Goal: Information Seeking & Learning: Understand process/instructions

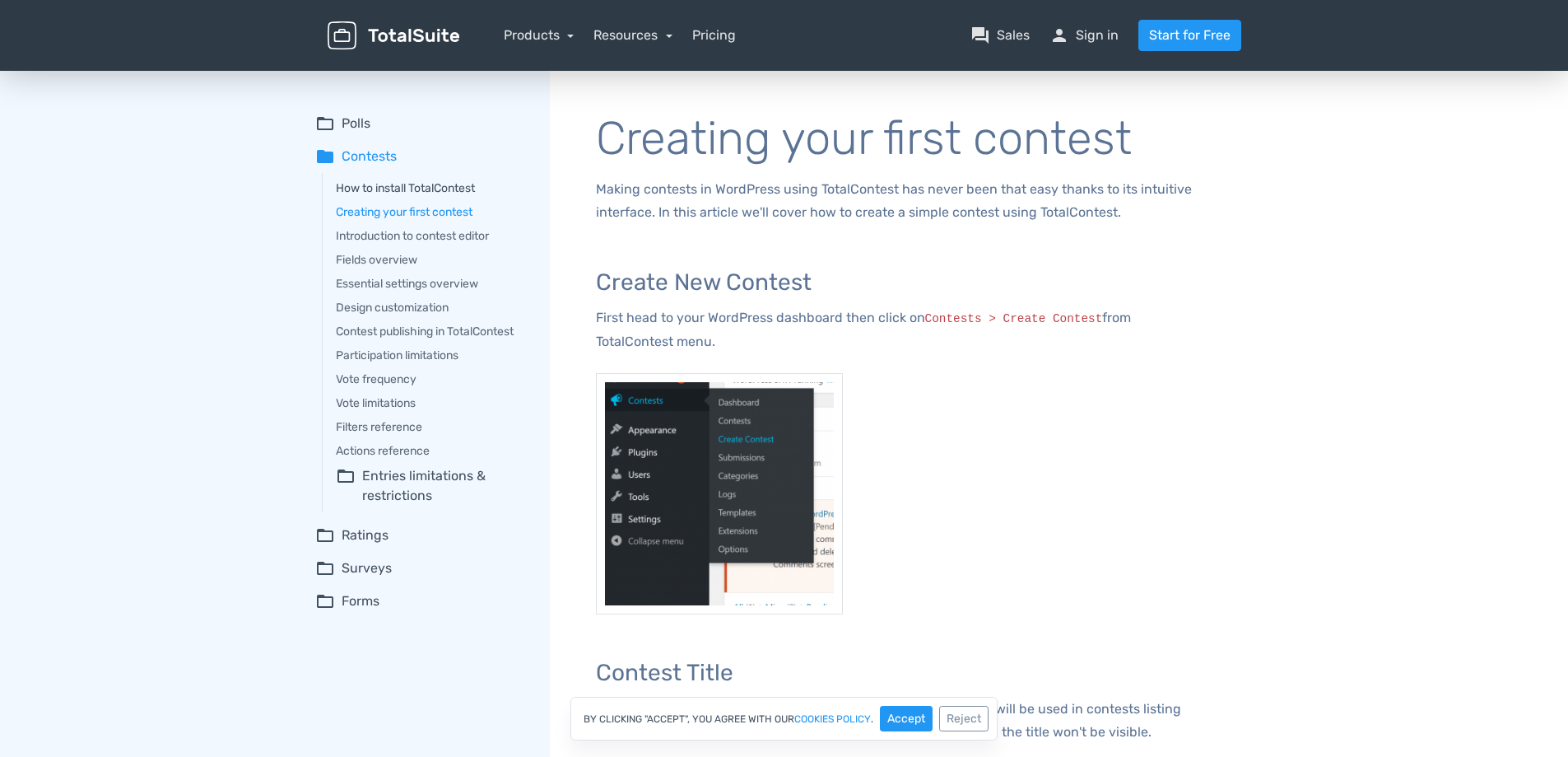
click at [423, 187] on link "How to install TotalContest" at bounding box center [432, 188] width 191 height 18
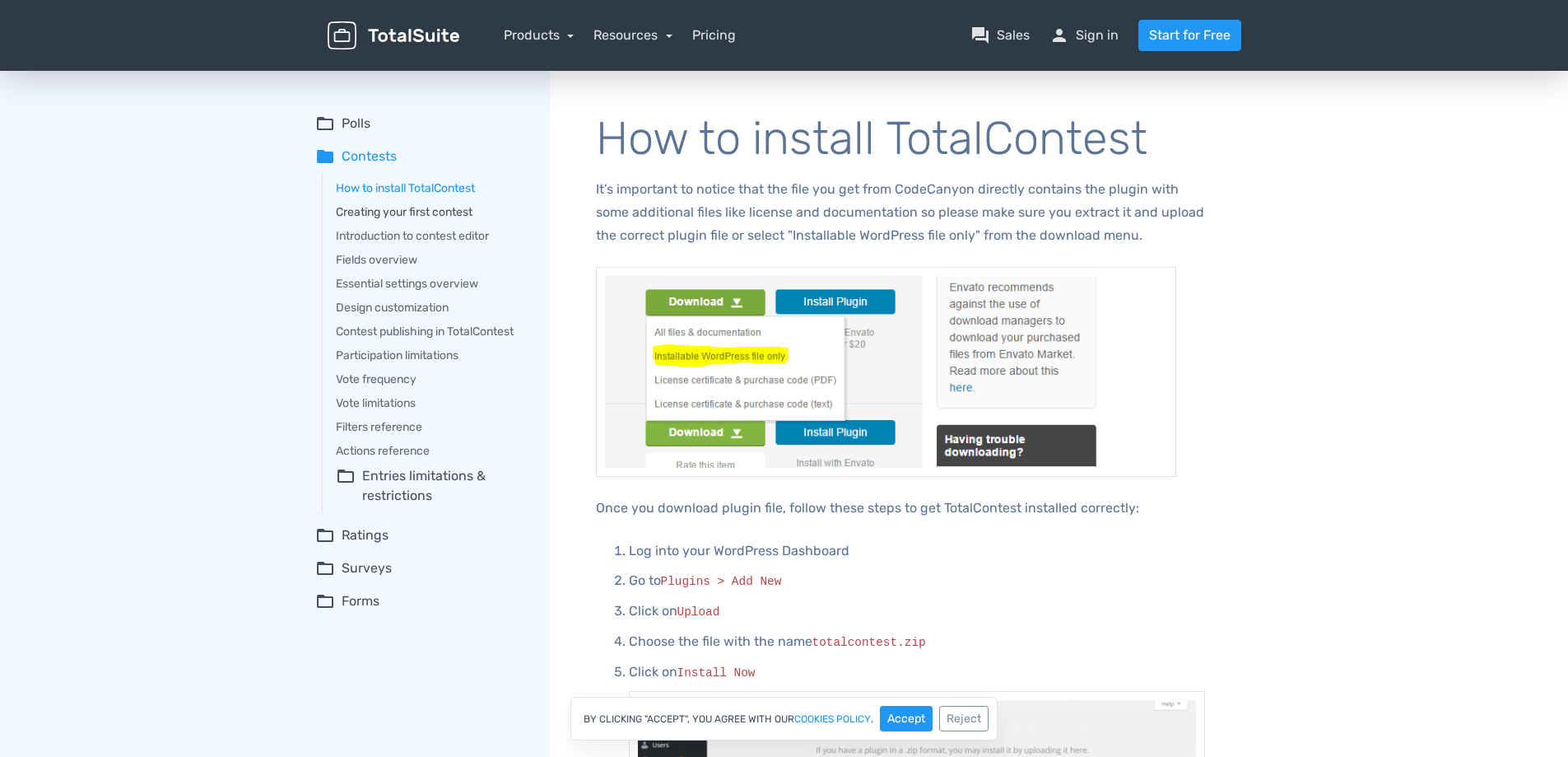
click at [413, 213] on link "Creating your first contest" at bounding box center [432, 212] width 191 height 18
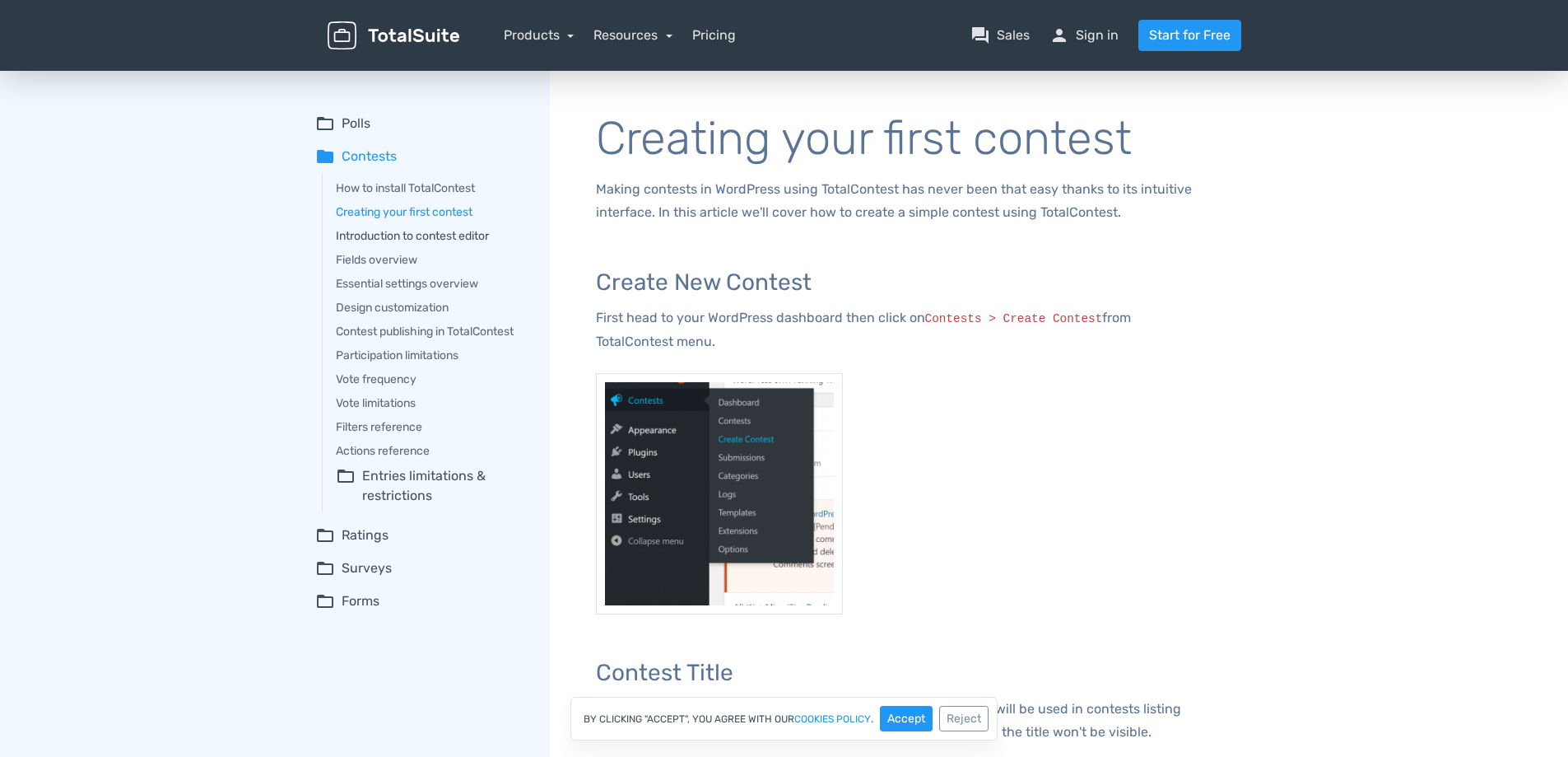
click at [423, 231] on link "Introduction to contest editor" at bounding box center [432, 237] width 191 height 18
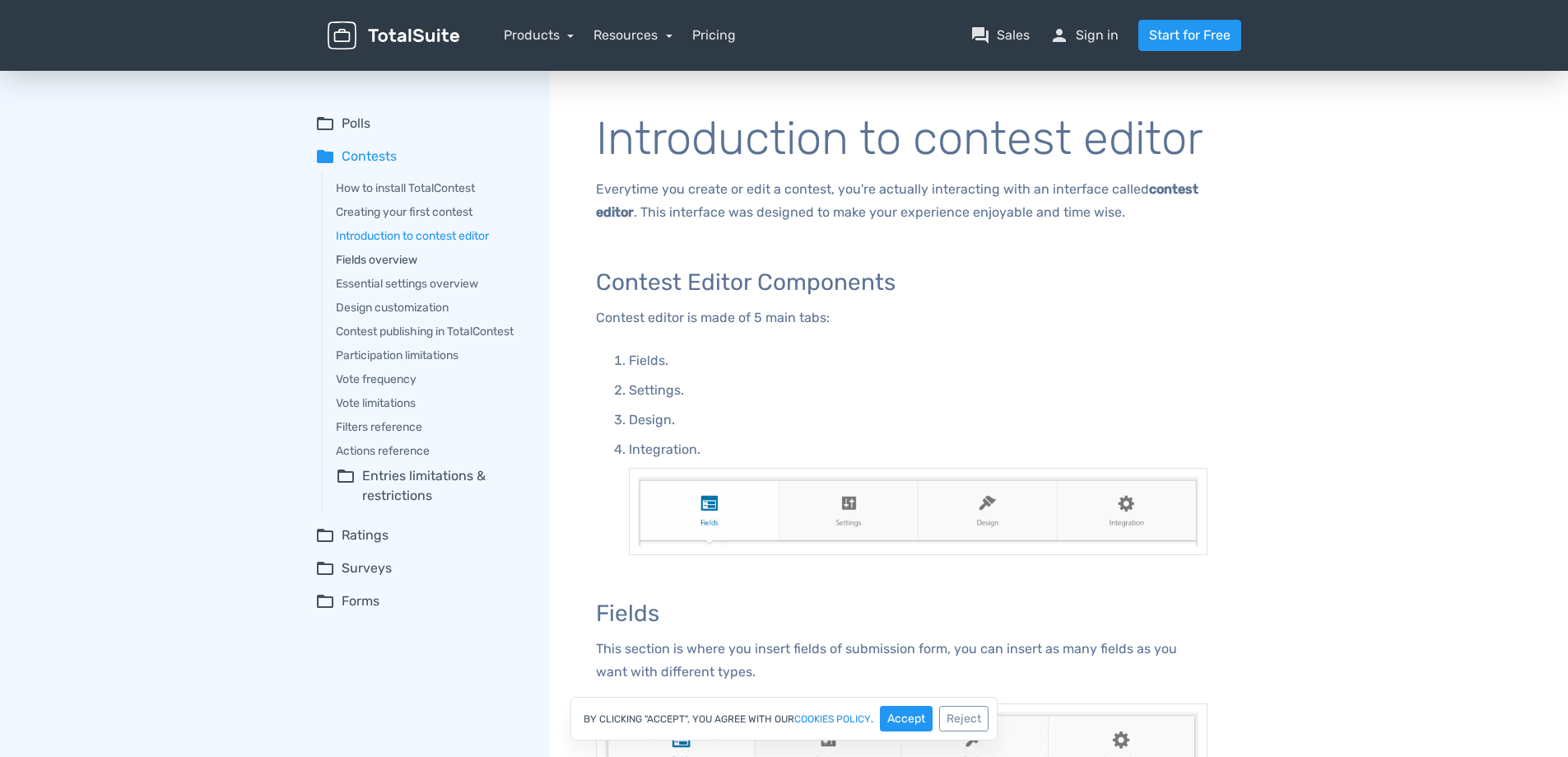
click at [398, 256] on link "Fields overview" at bounding box center [432, 260] width 191 height 18
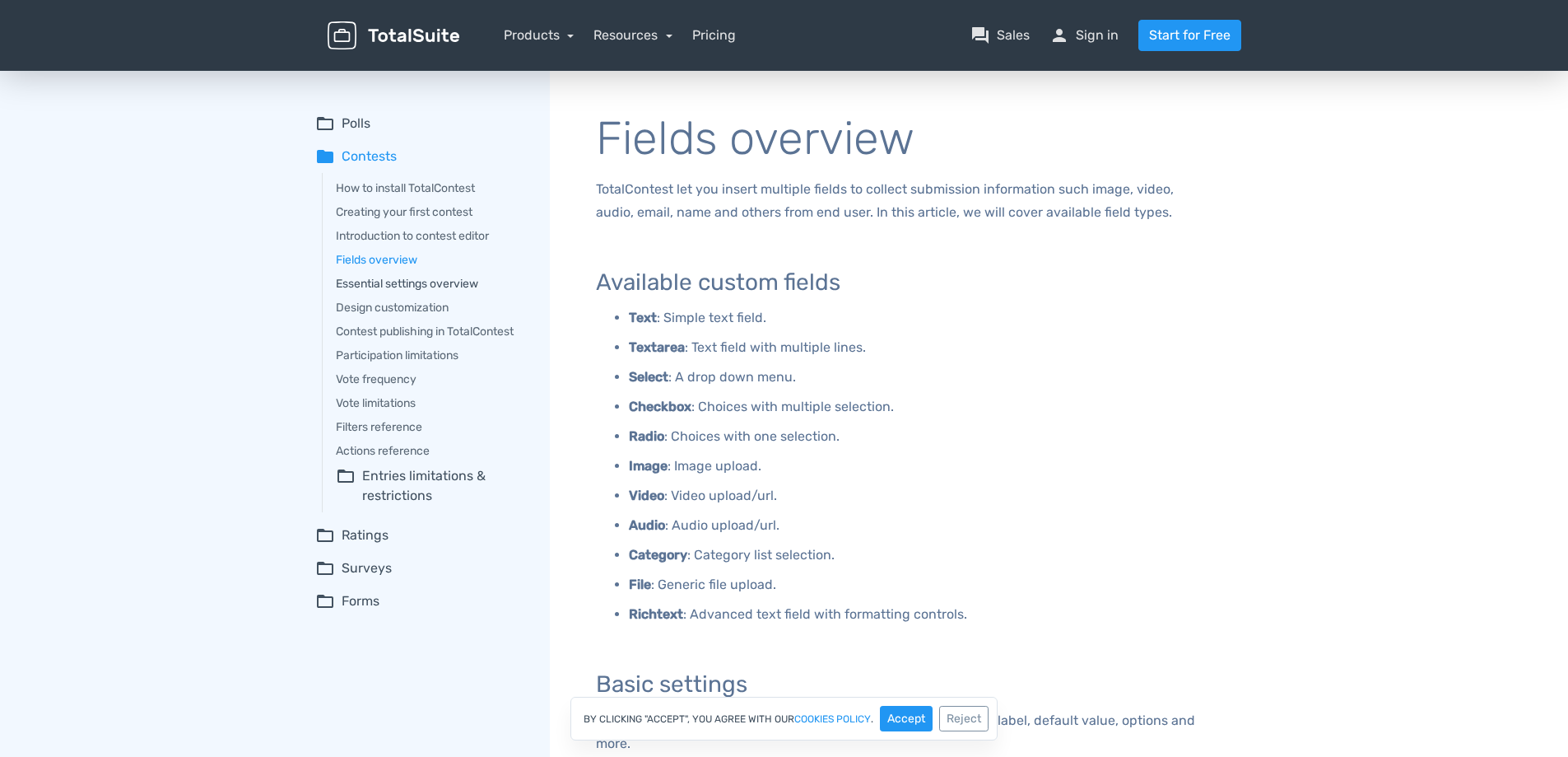
click at [407, 288] on link "Essential settings overview" at bounding box center [432, 284] width 191 height 18
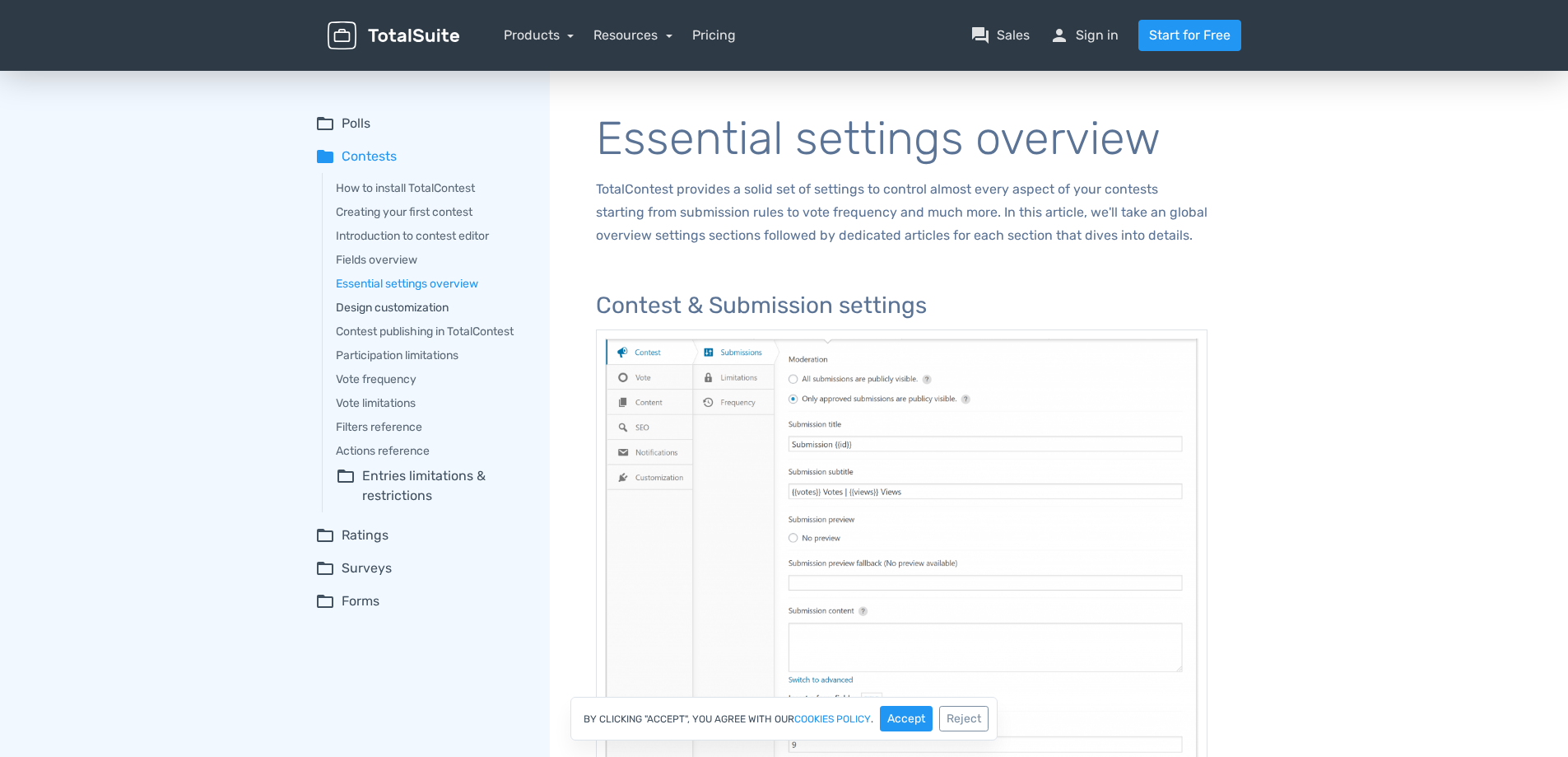
click at [406, 303] on link "Design customization" at bounding box center [432, 308] width 191 height 18
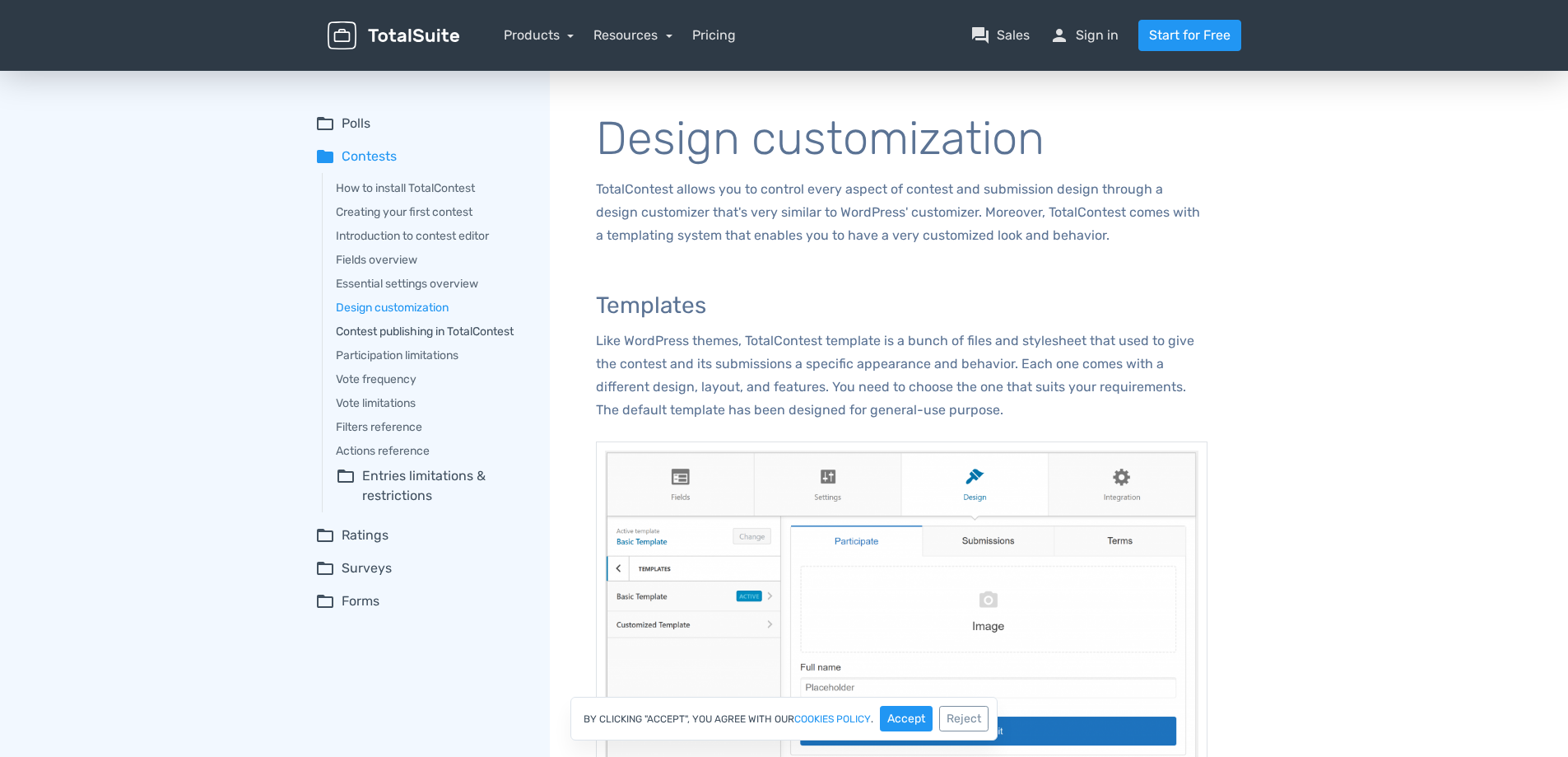
click at [434, 327] on link "Contest publishing in TotalContest" at bounding box center [432, 331] width 191 height 18
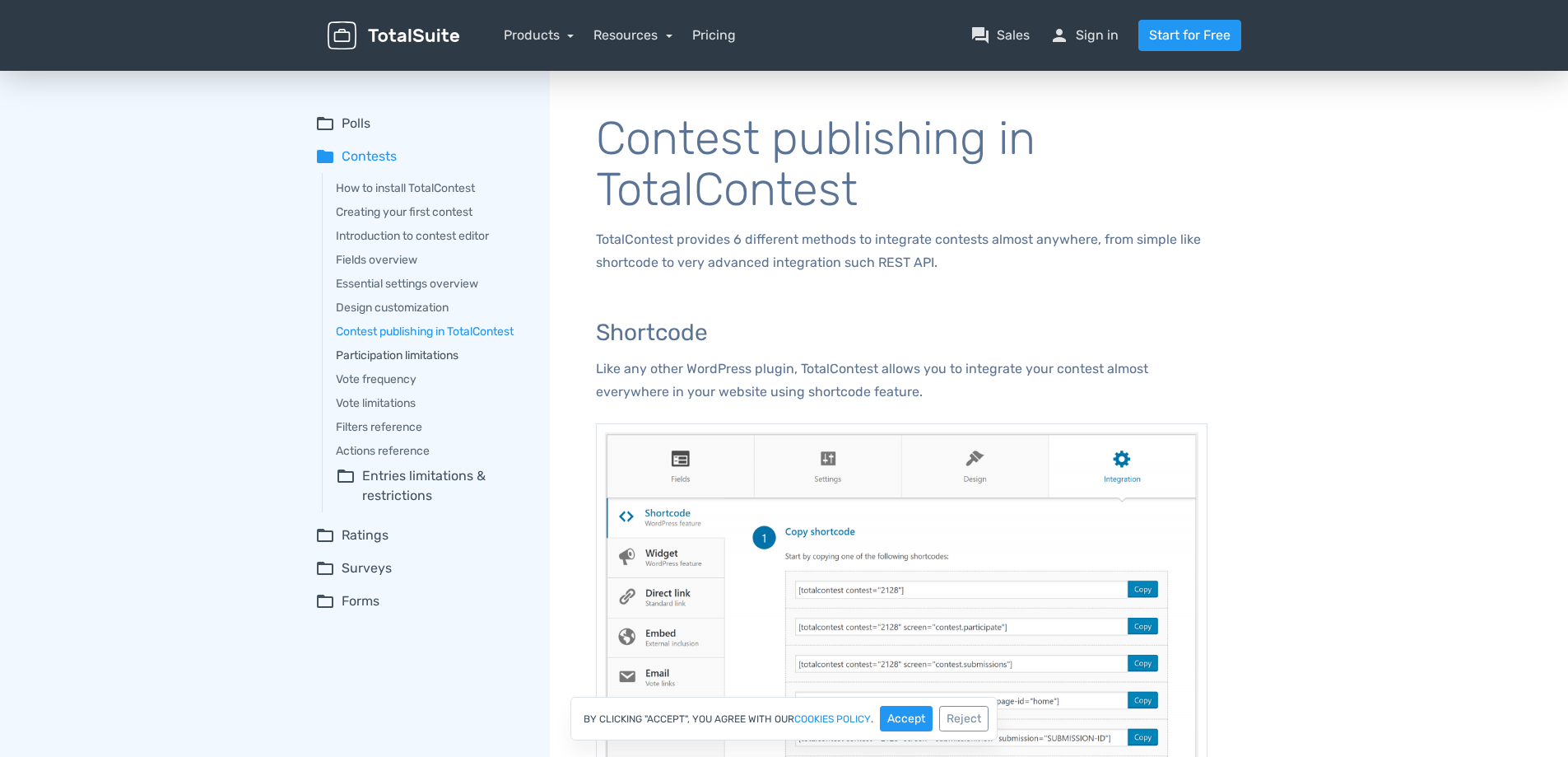
click at [342, 353] on link "Participation limitations" at bounding box center [432, 356] width 191 height 18
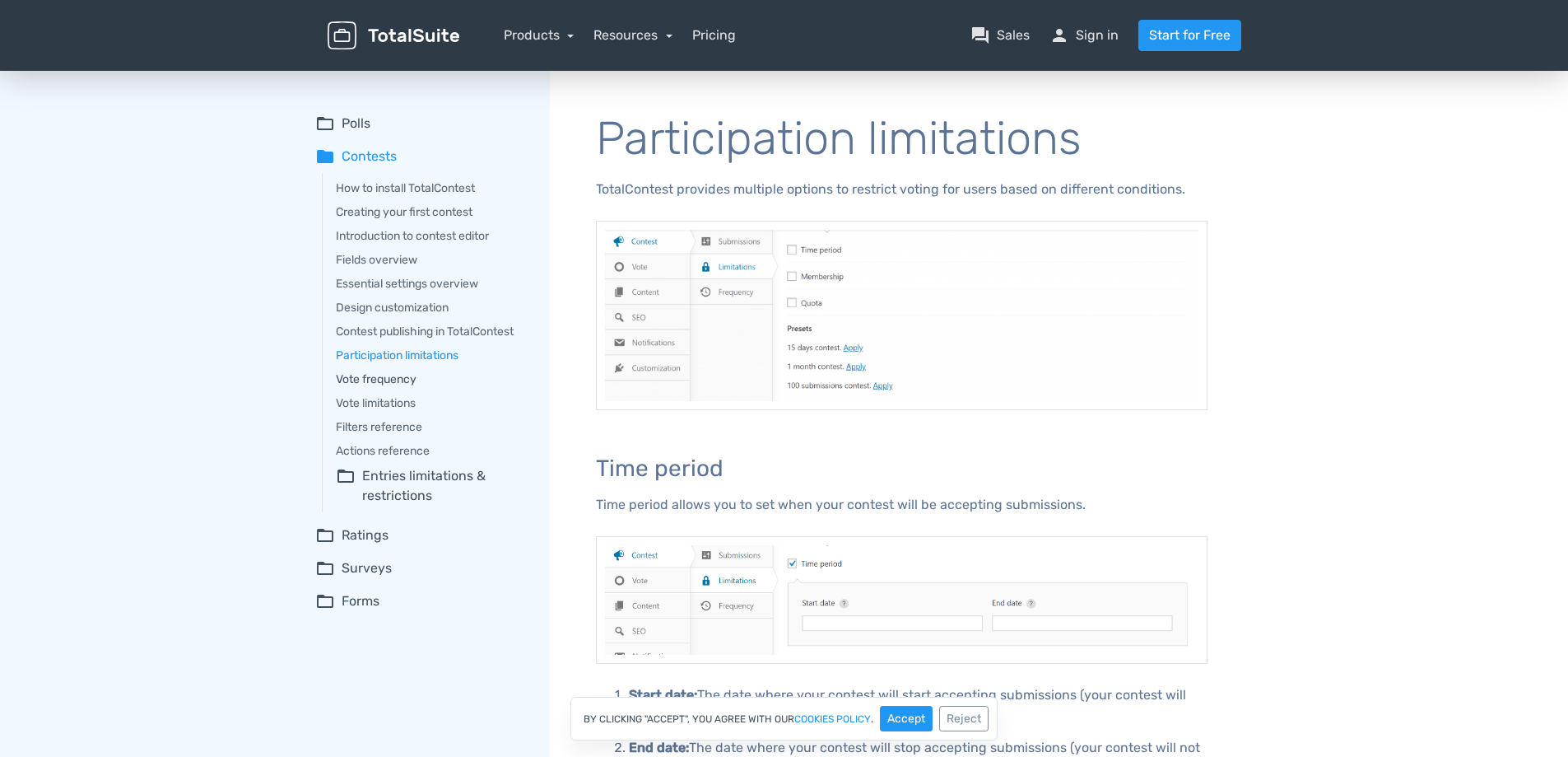
click at [385, 387] on link "Vote frequency" at bounding box center [432, 379] width 191 height 18
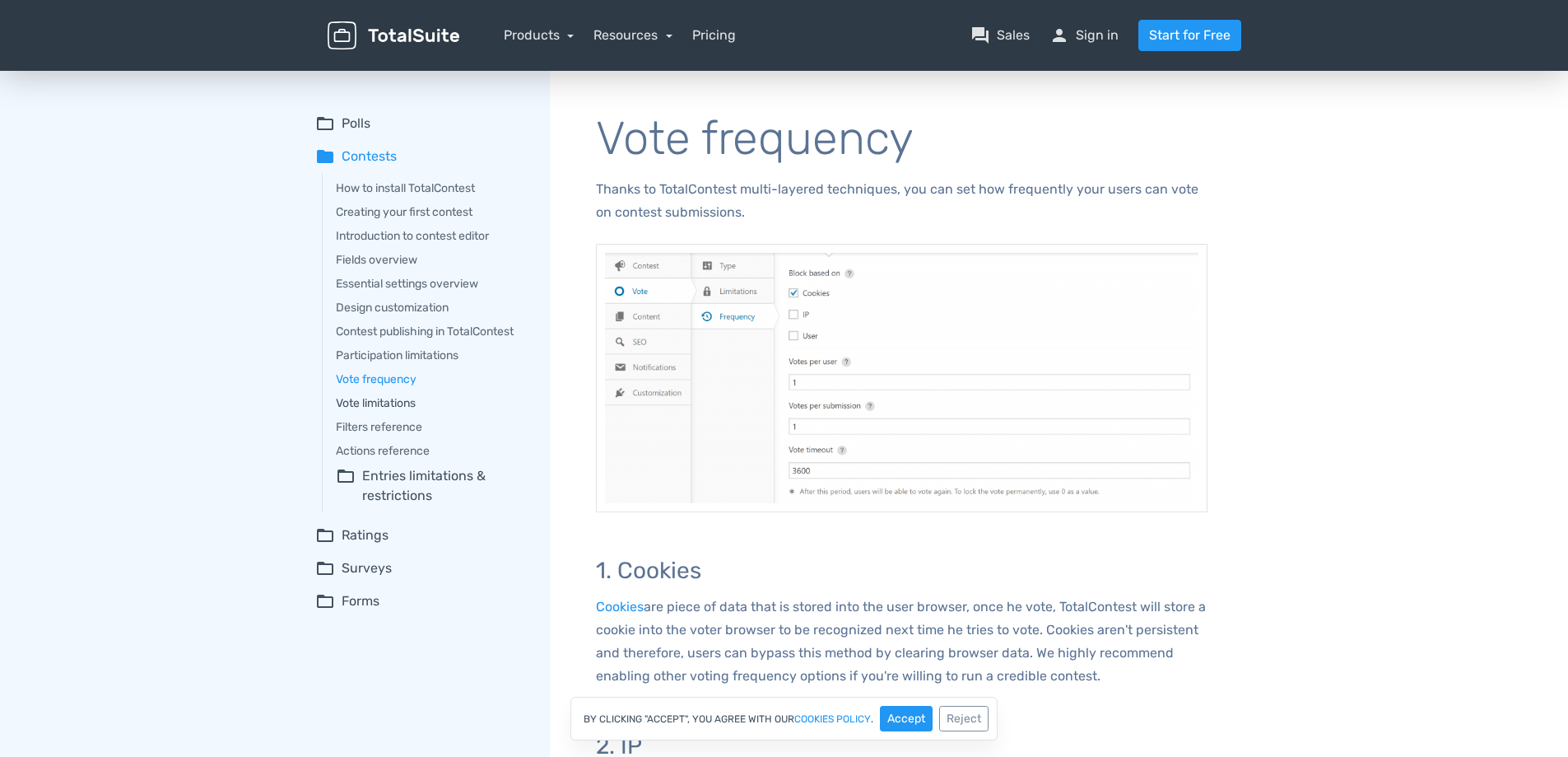
click at [388, 397] on link "Vote limitations" at bounding box center [432, 403] width 191 height 18
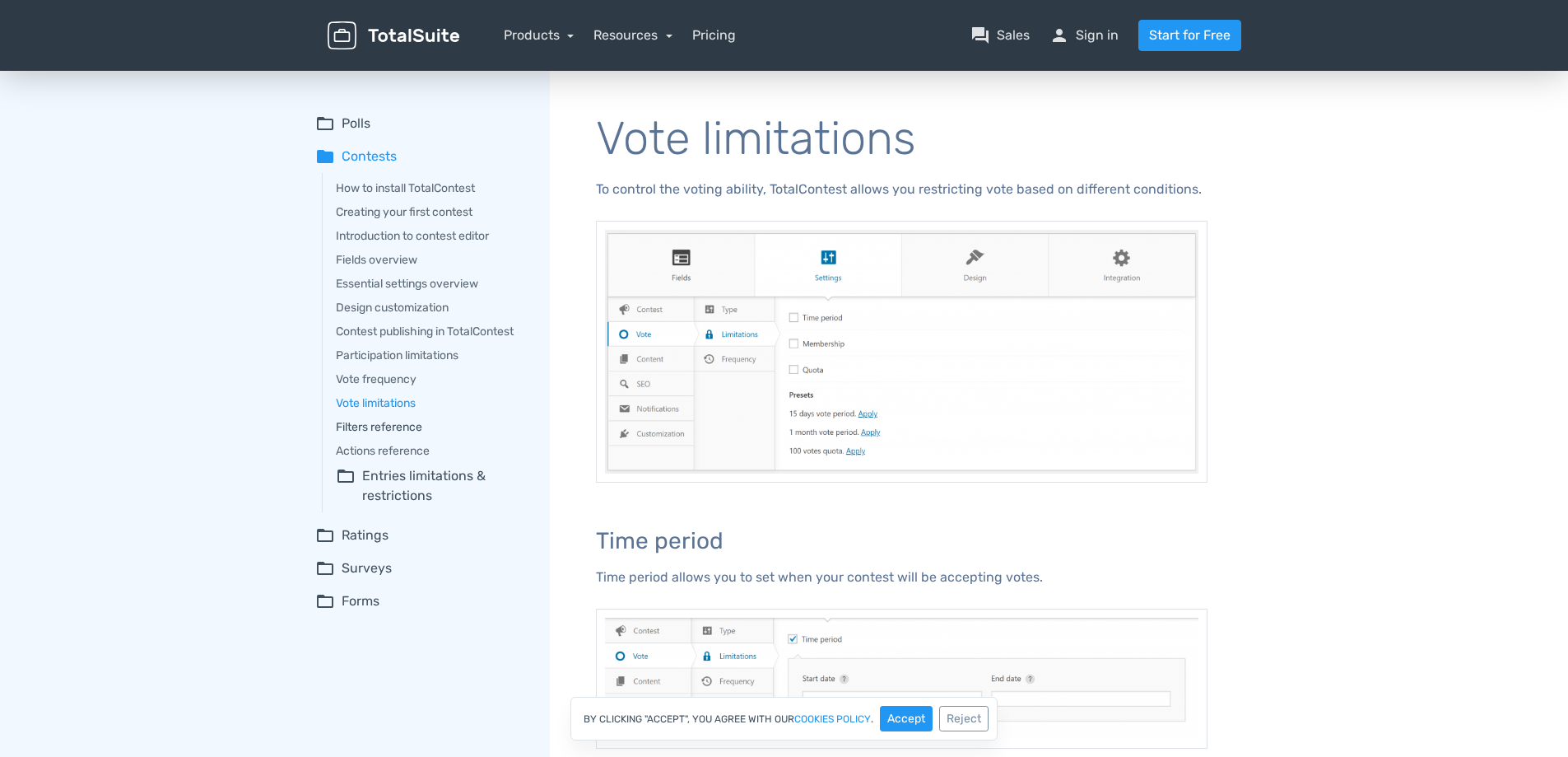
click at [382, 419] on link "Filters reference" at bounding box center [432, 427] width 191 height 18
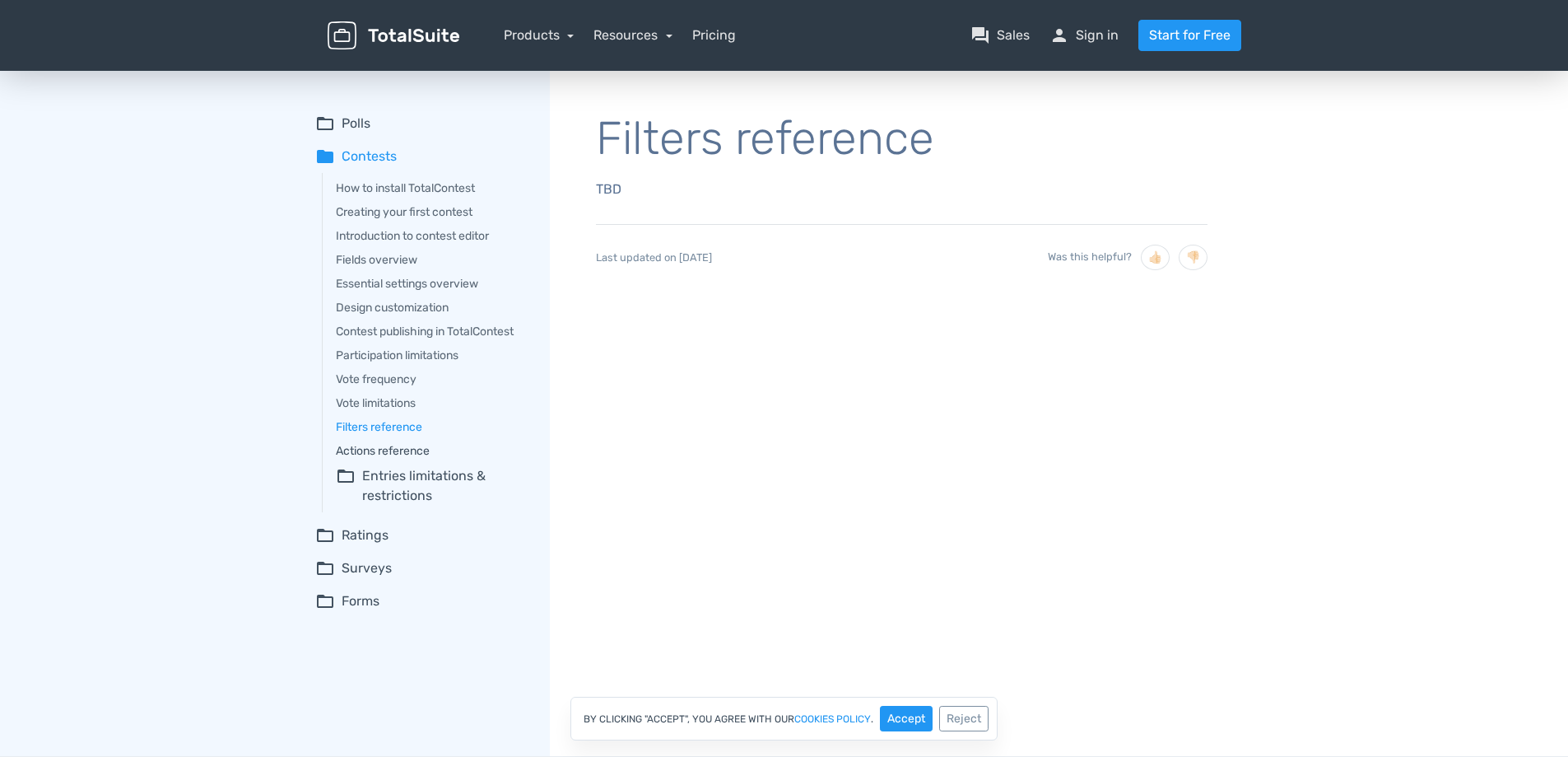
click at [406, 449] on link "Actions reference" at bounding box center [432, 451] width 191 height 18
click at [397, 478] on summary "folder_open Entries limitations & restrictions" at bounding box center [432, 486] width 191 height 39
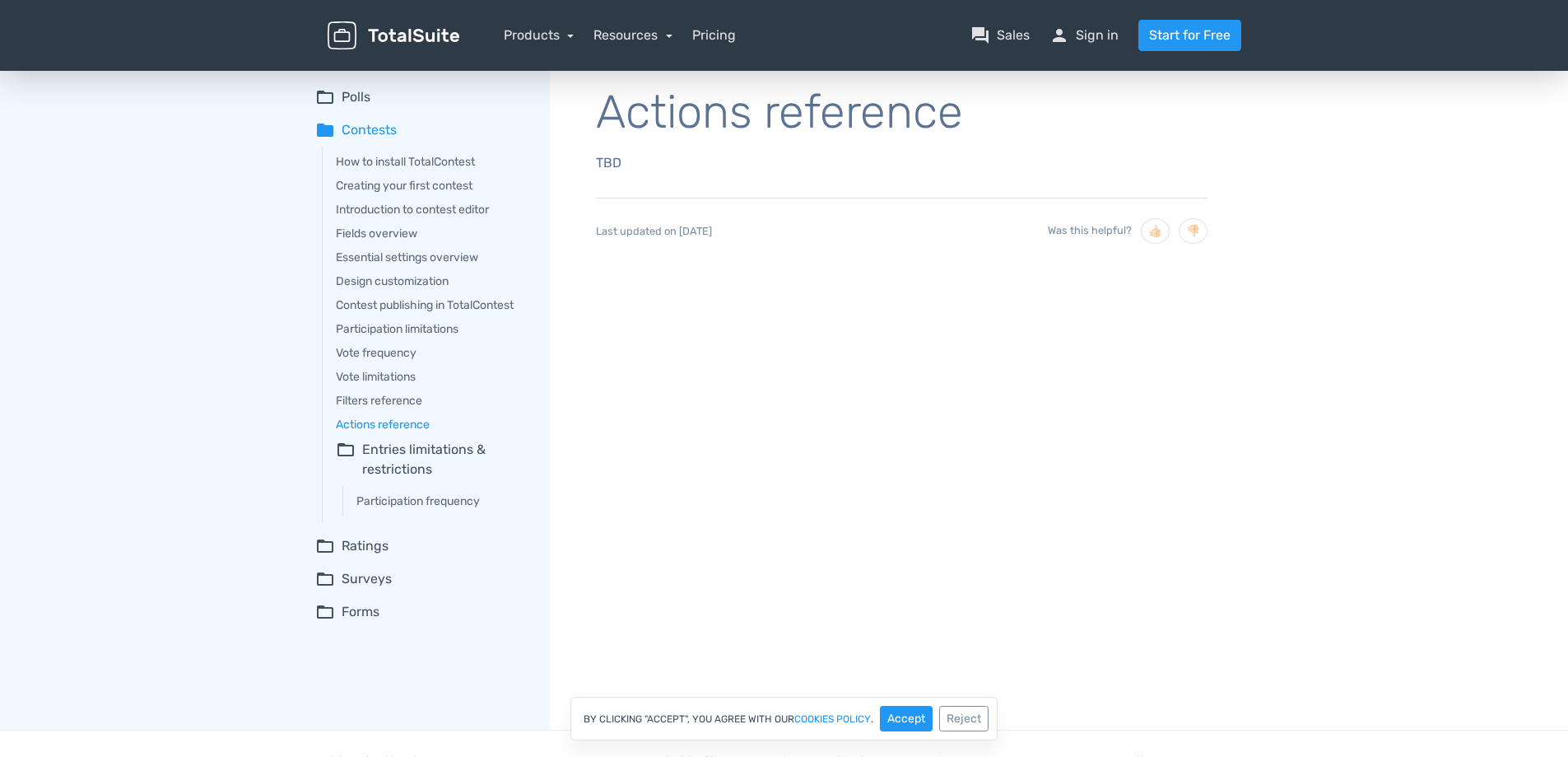
scroll to position [30, 0]
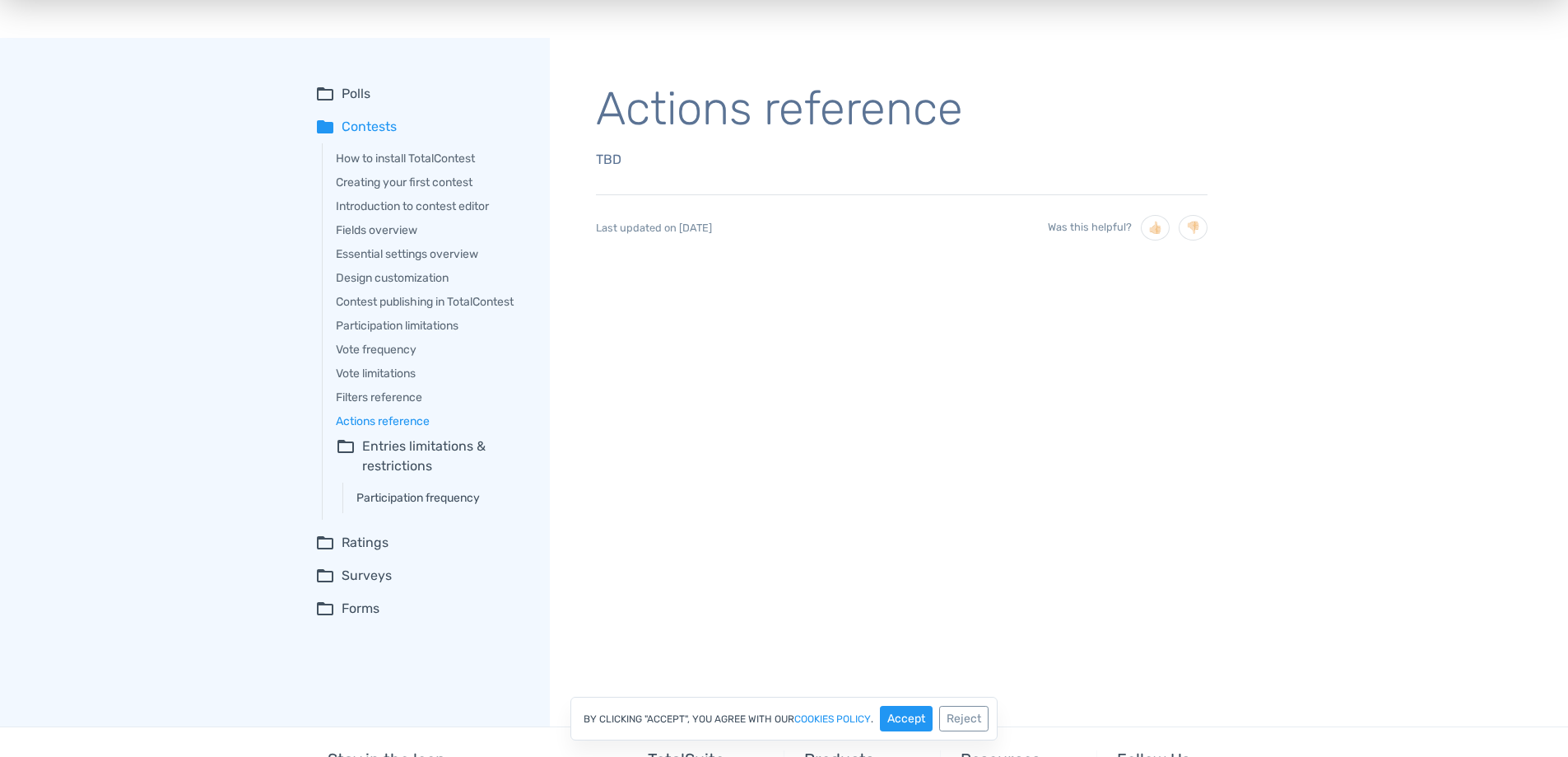
click at [376, 498] on link "Participation frequency" at bounding box center [442, 498] width 170 height 18
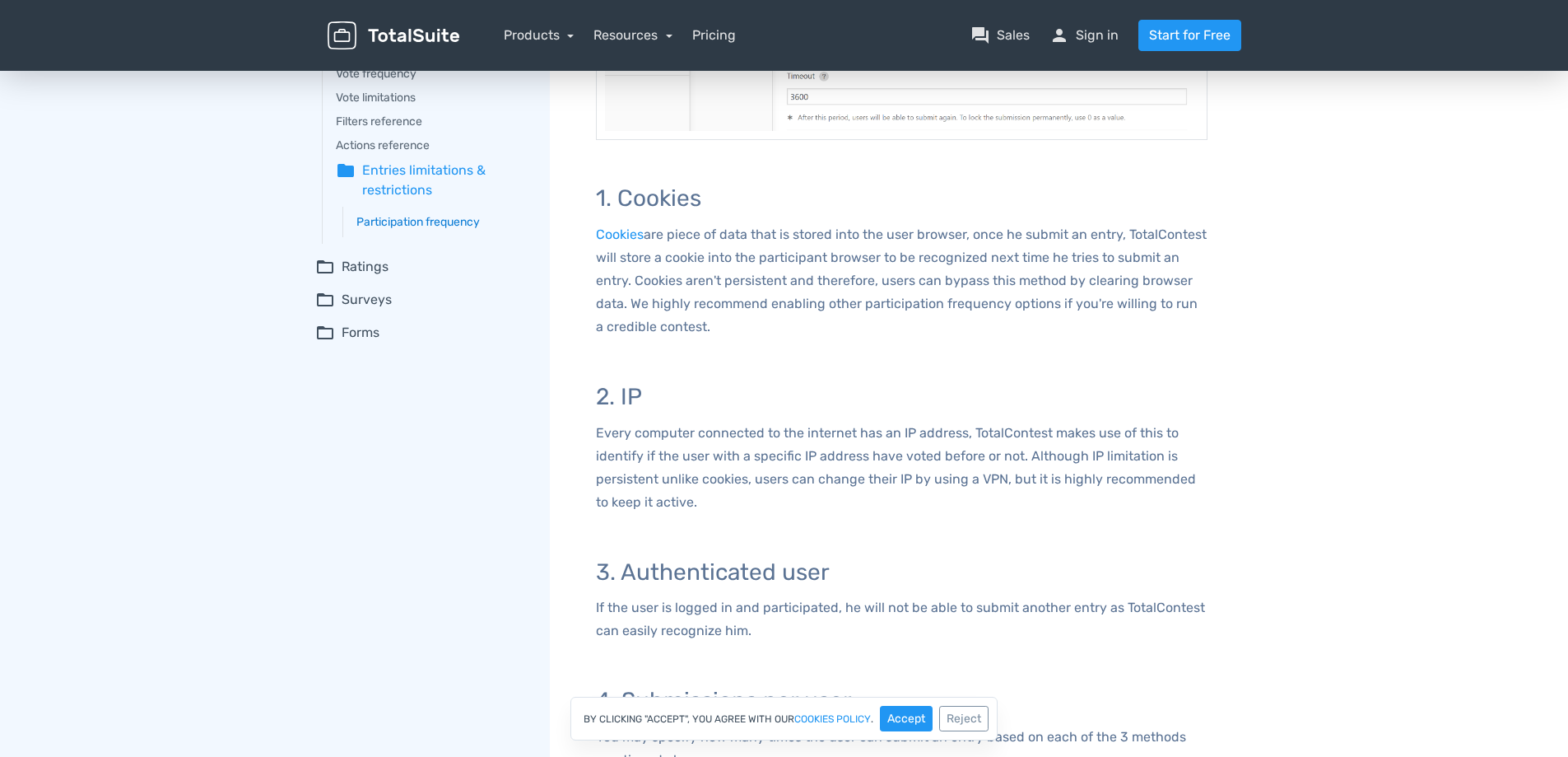
scroll to position [317, 0]
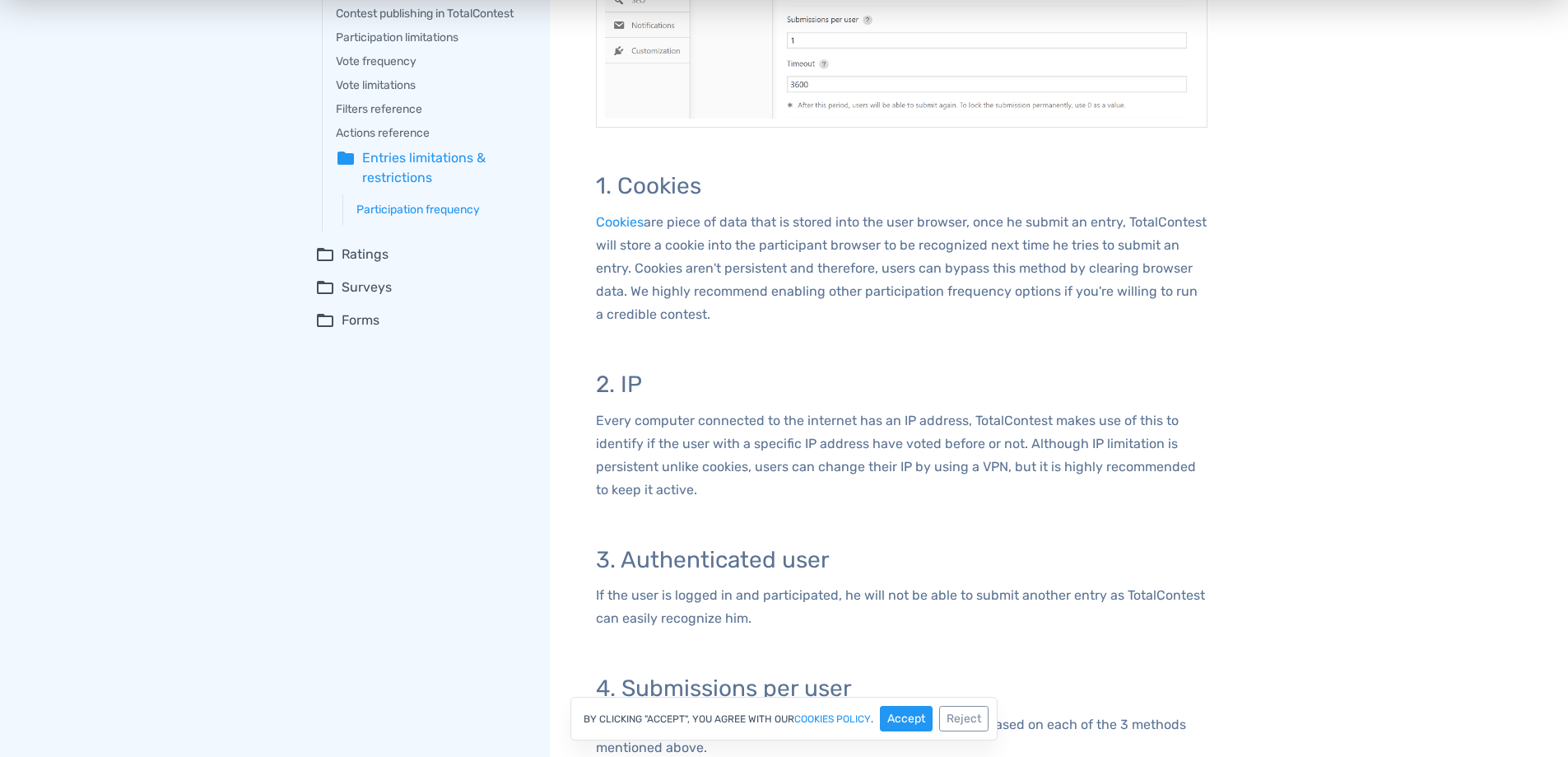
click at [354, 250] on summary "folder_open Ratings" at bounding box center [421, 254] width 212 height 20
click at [409, 285] on link "How to install TotalRating" at bounding box center [432, 287] width 191 height 18
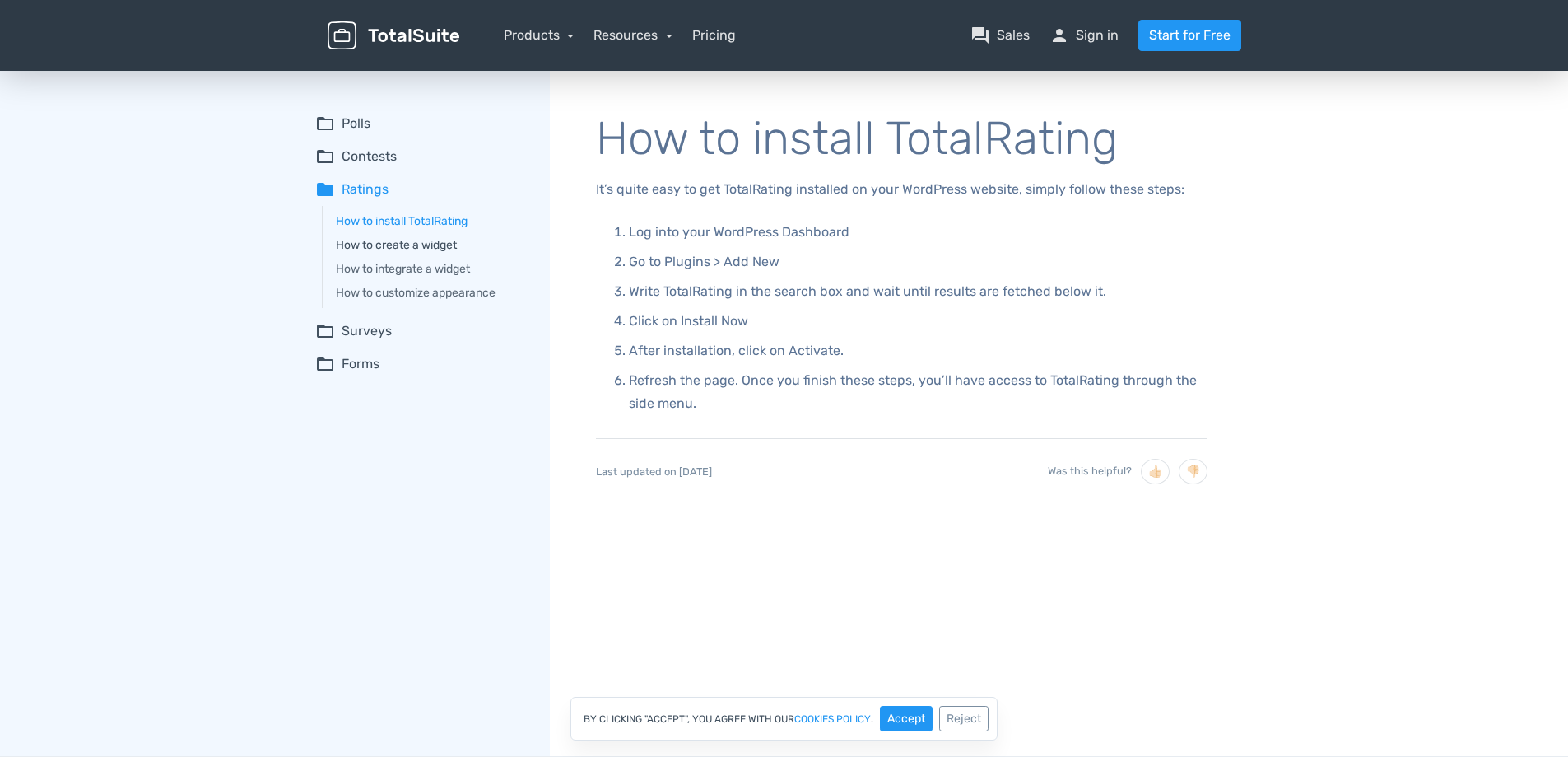
click at [397, 246] on link "How to create a widget" at bounding box center [432, 245] width 191 height 18
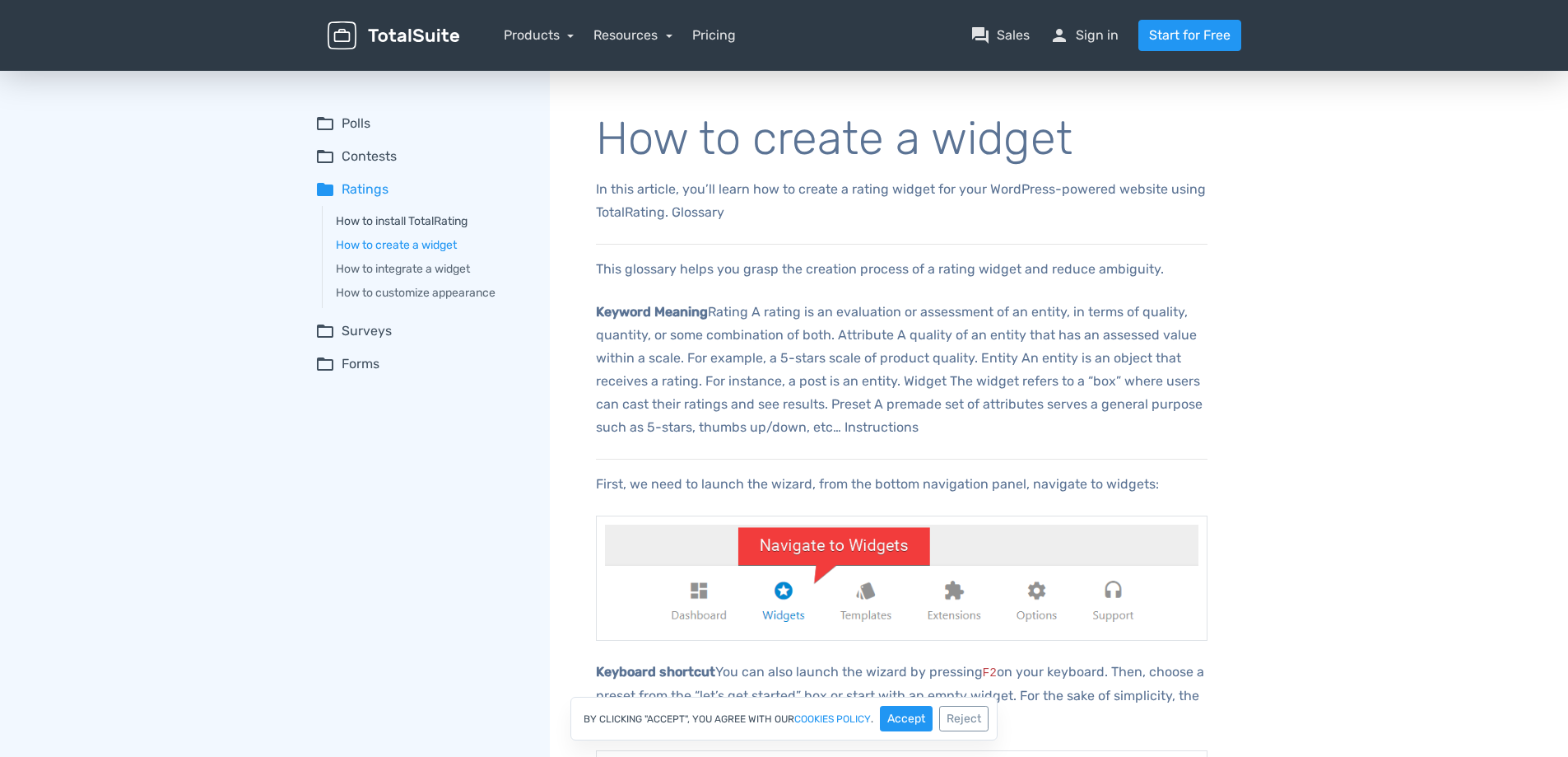
click at [423, 217] on link "How to install TotalRating" at bounding box center [432, 222] width 191 height 18
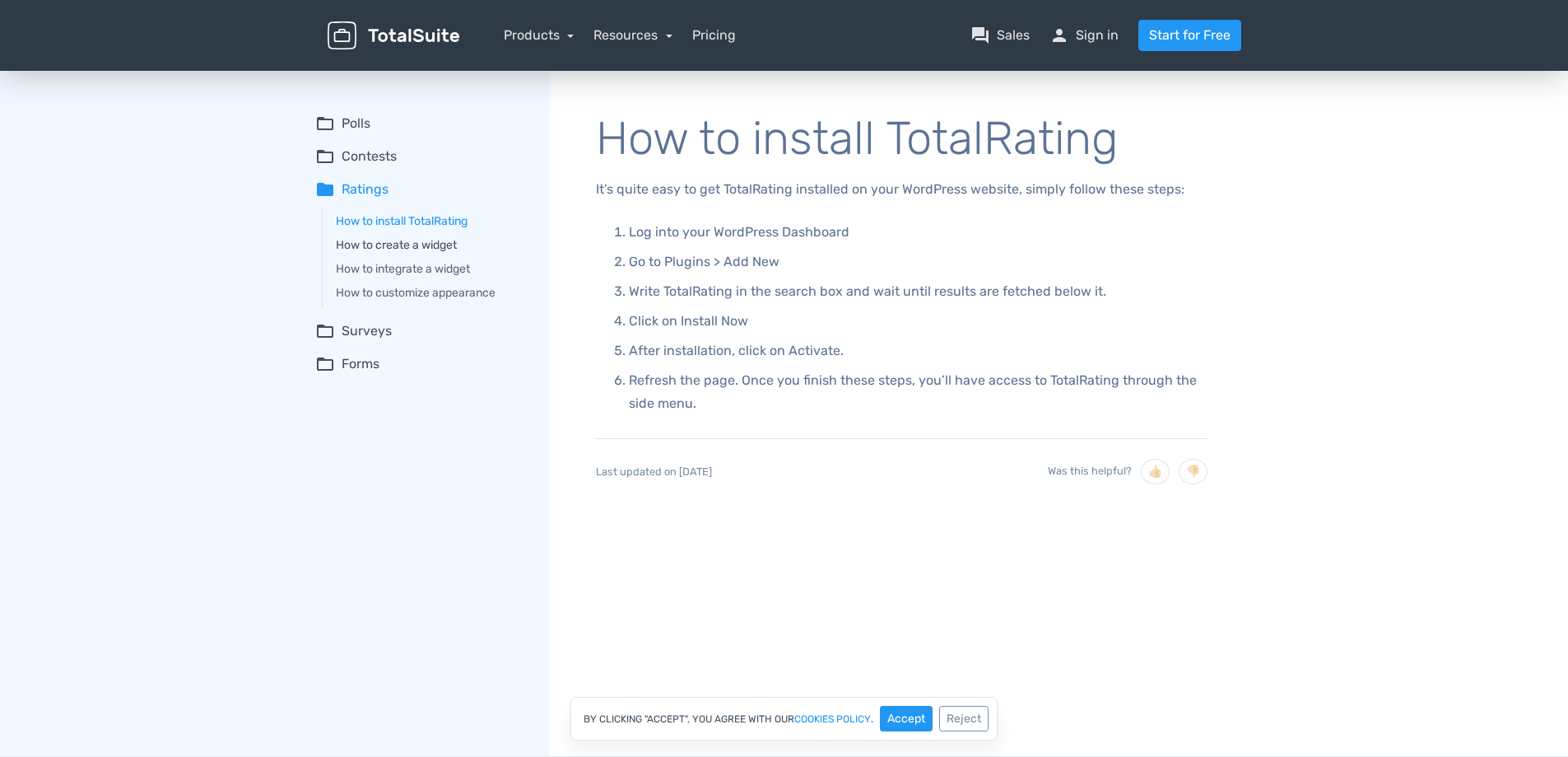
click at [407, 240] on link "How to create a widget" at bounding box center [432, 245] width 191 height 18
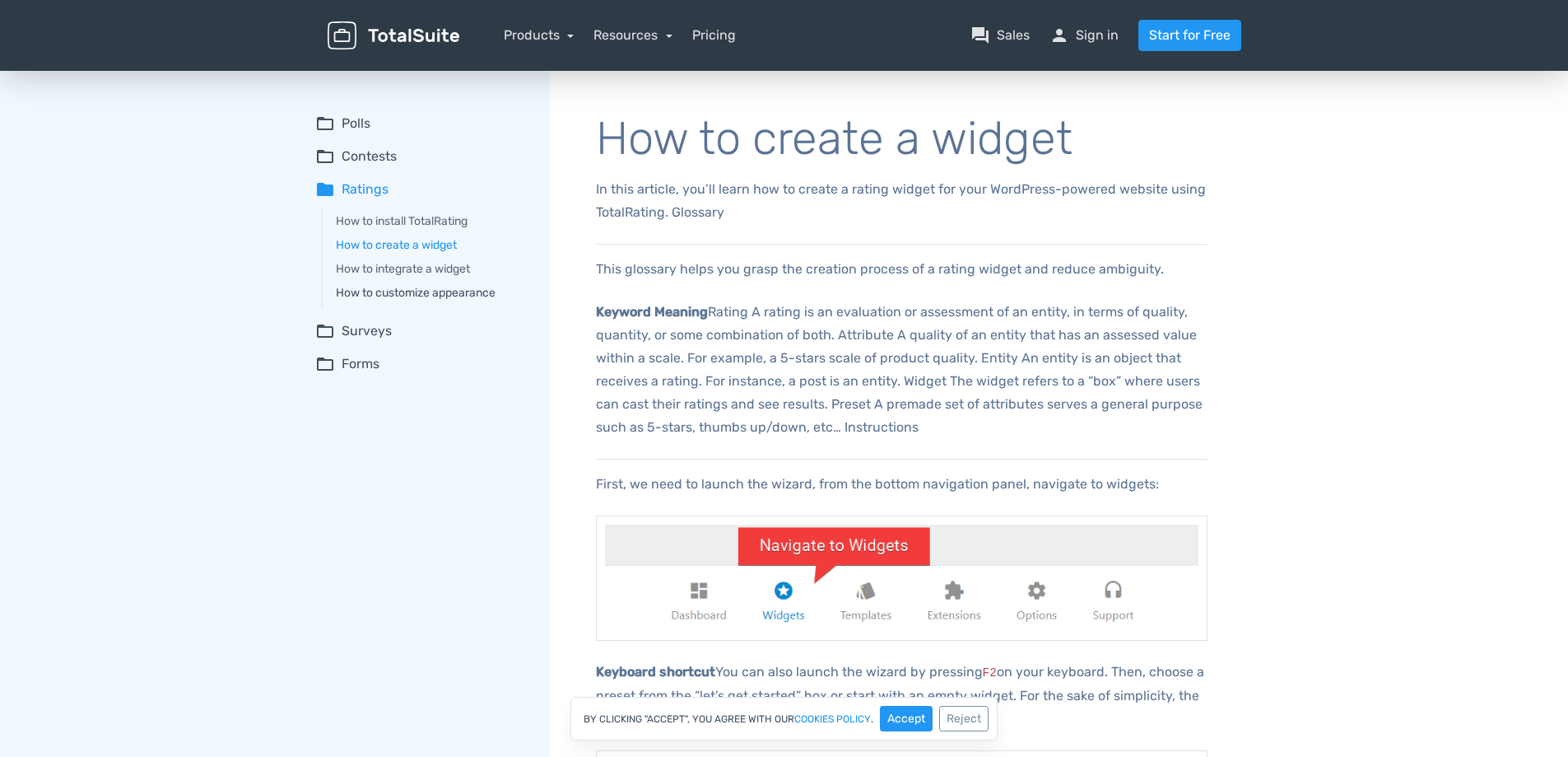
click at [432, 288] on link "How to customize appearance" at bounding box center [432, 293] width 191 height 18
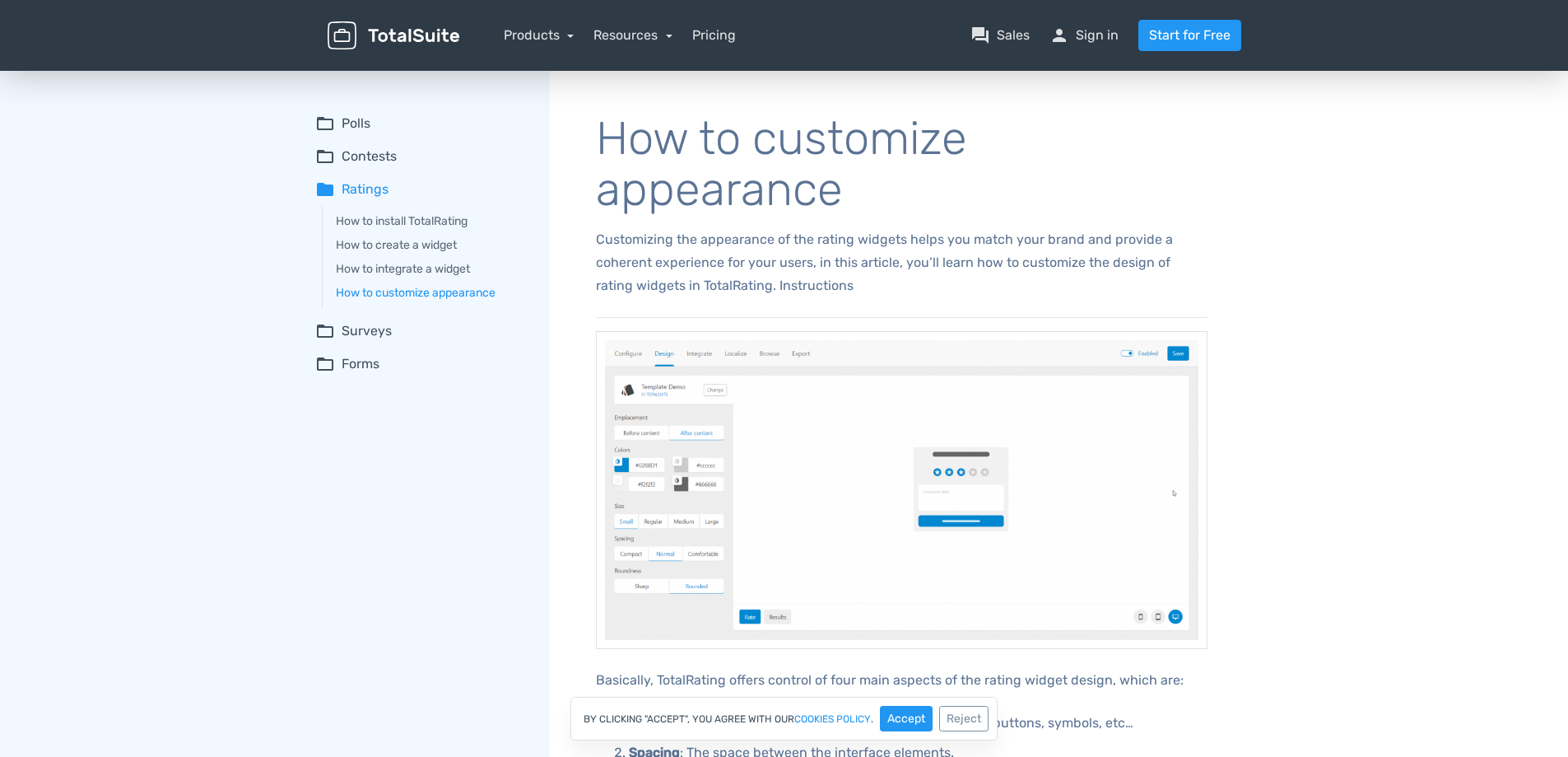
click at [366, 362] on summary "folder_open Forms" at bounding box center [421, 364] width 212 height 20
click at [371, 397] on link "Form creation" at bounding box center [432, 396] width 191 height 18
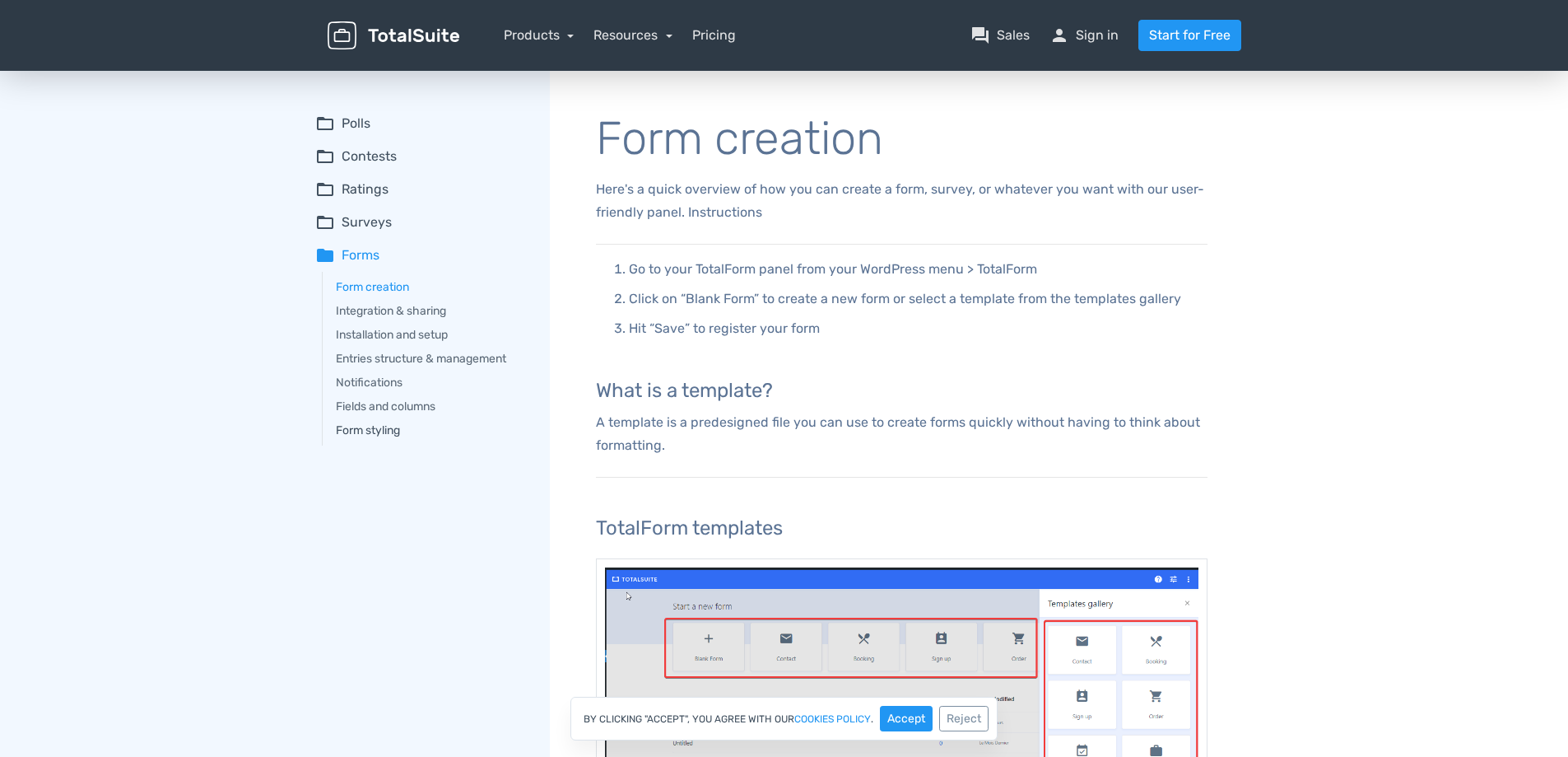
click at [377, 437] on link "Form styling" at bounding box center [432, 431] width 191 height 18
